Goal: Task Accomplishment & Management: Complete application form

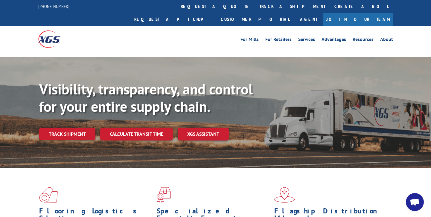
click at [368, 13] on link "Join Our Team" at bounding box center [358, 19] width 70 height 13
click at [387, 37] on link "About" at bounding box center [386, 40] width 13 height 7
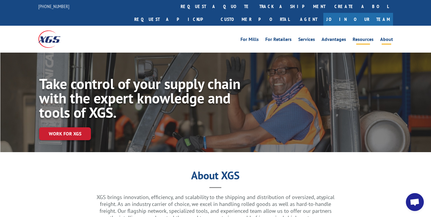
click at [368, 37] on link "Resources" at bounding box center [362, 40] width 21 height 7
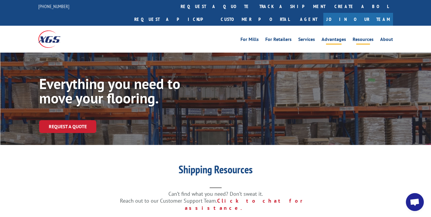
click at [337, 37] on link "Advantages" at bounding box center [333, 40] width 25 height 7
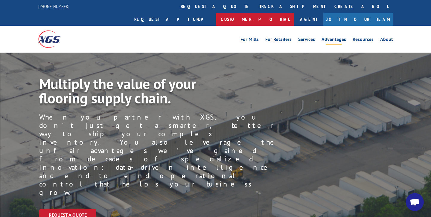
click at [294, 13] on link "Customer Portal" at bounding box center [255, 19] width 78 height 13
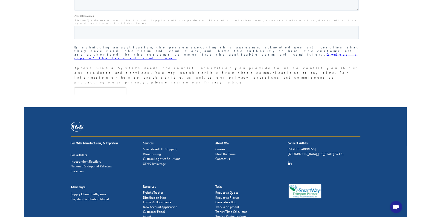
scroll to position [1026, 0]
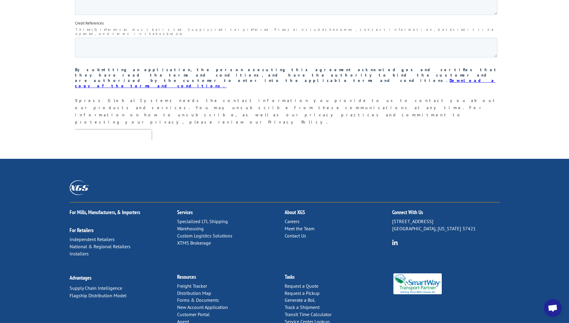
click at [264, 153] on div "Submit" at bounding box center [287, 164] width 425 height 22
drag, startPoint x: 189, startPoint y: 963, endPoint x: 542, endPoint y: 0, distance: 1025.2
